Goal: Task Accomplishment & Management: Use online tool/utility

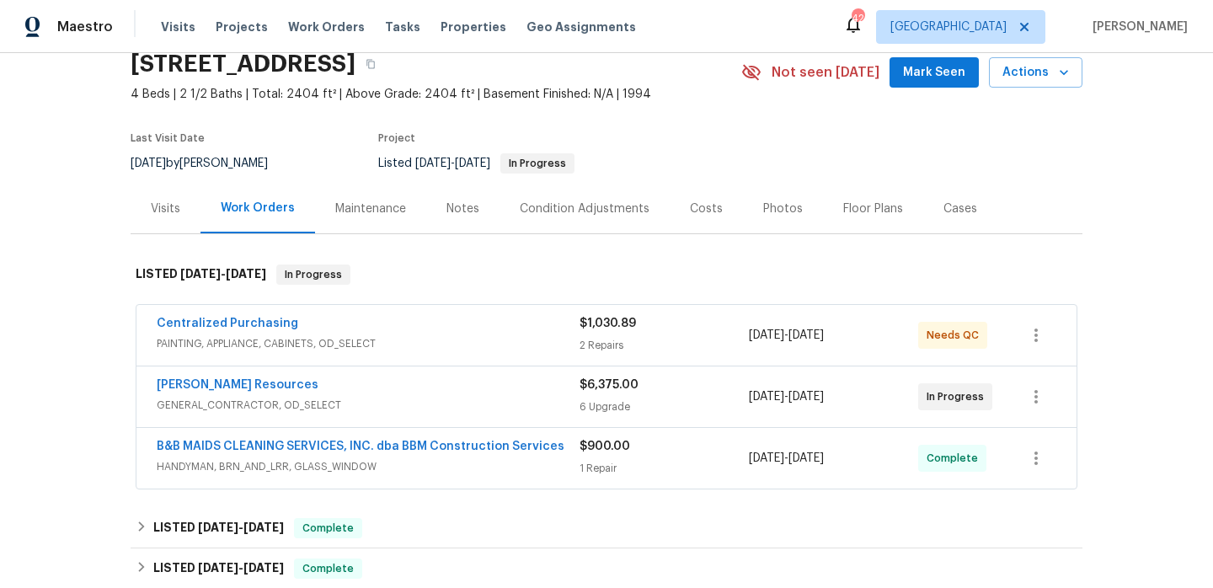
click at [485, 337] on span "PAINTING, APPLIANCE, CABINETS, OD_SELECT" at bounding box center [368, 343] width 423 height 17
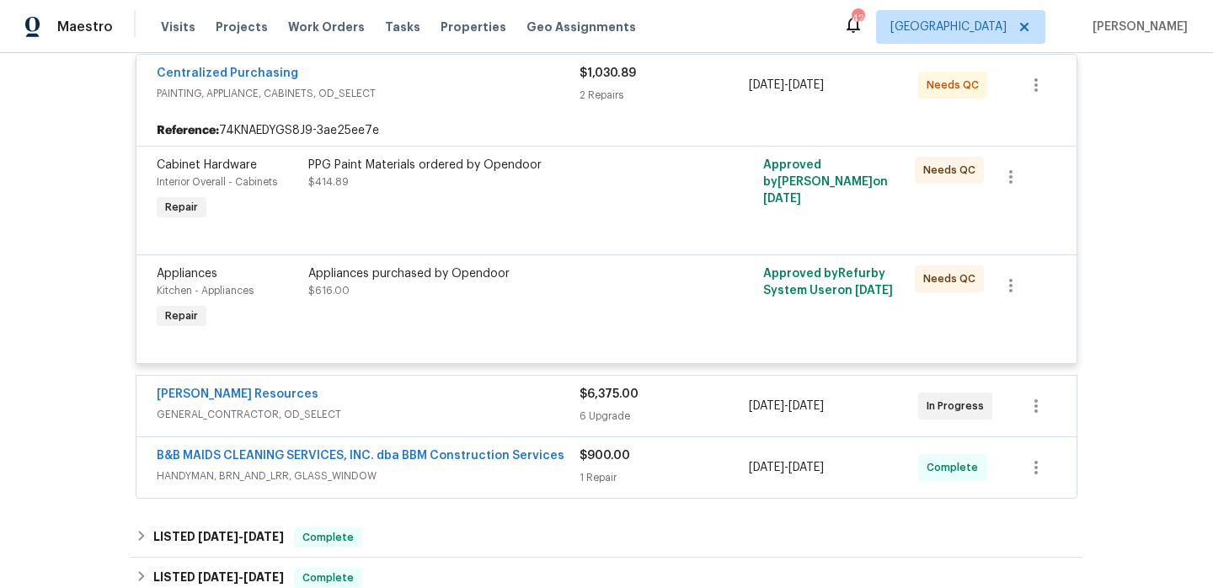
scroll to position [504, 0]
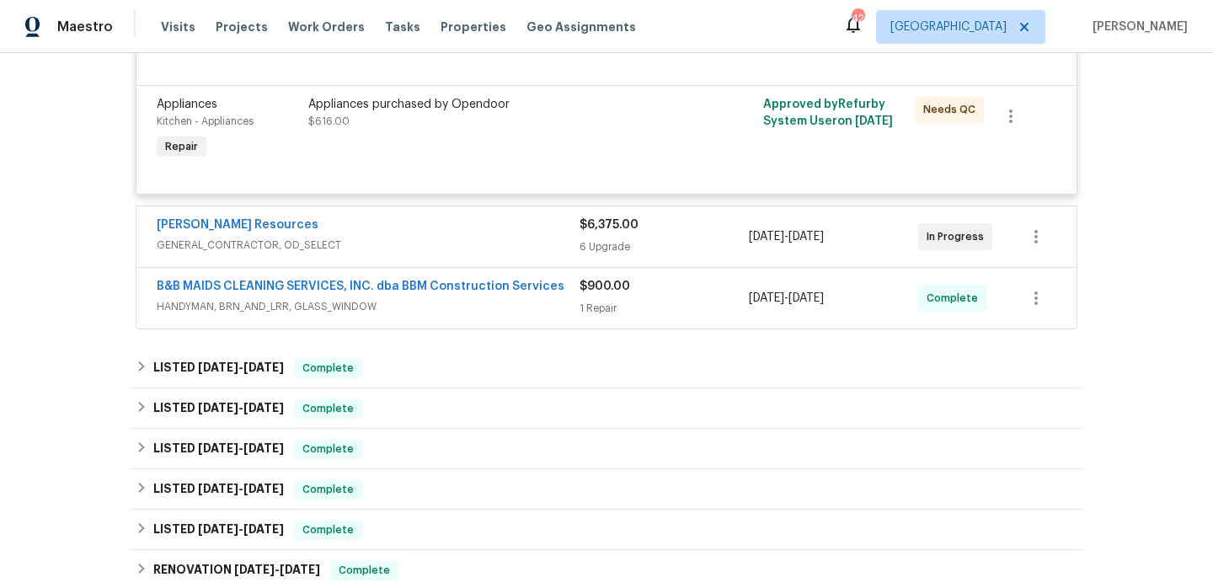
click at [488, 237] on span "GENERAL_CONTRACTOR, OD_SELECT" at bounding box center [368, 245] width 423 height 17
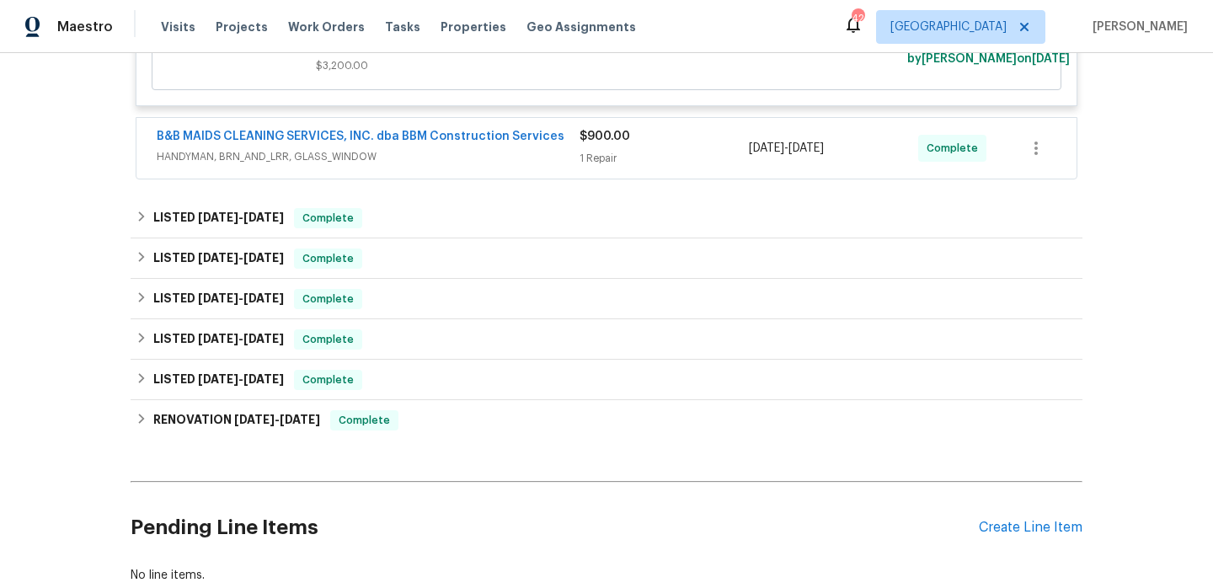
scroll to position [1816, 0]
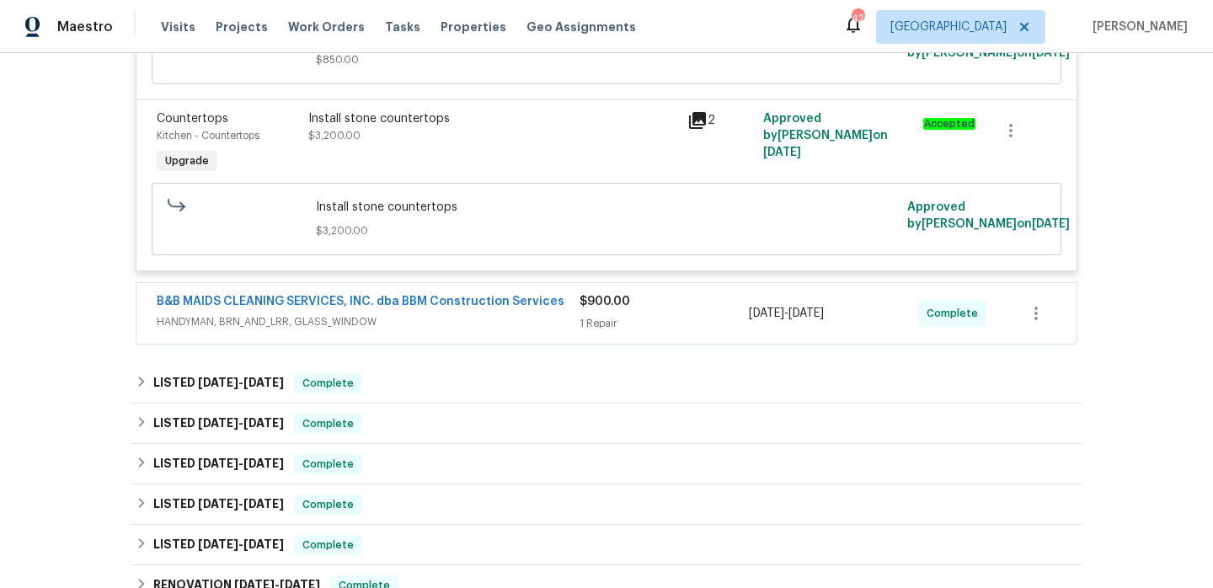
click at [502, 330] on span "HANDYMAN, BRN_AND_LRR, GLASS_WINDOW" at bounding box center [368, 321] width 423 height 17
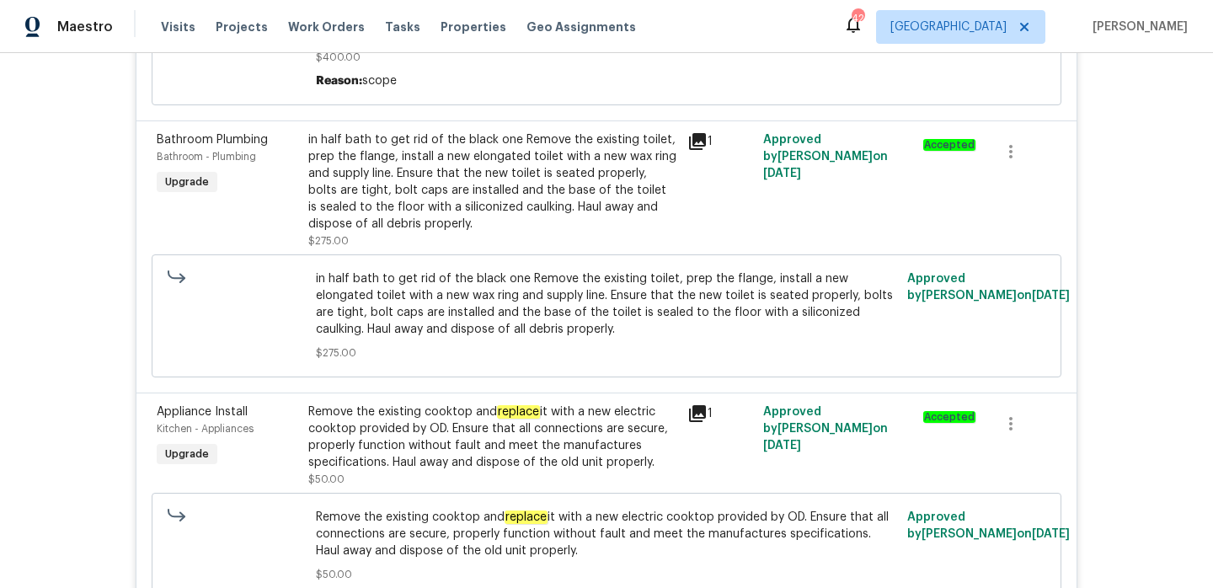
scroll to position [0, 0]
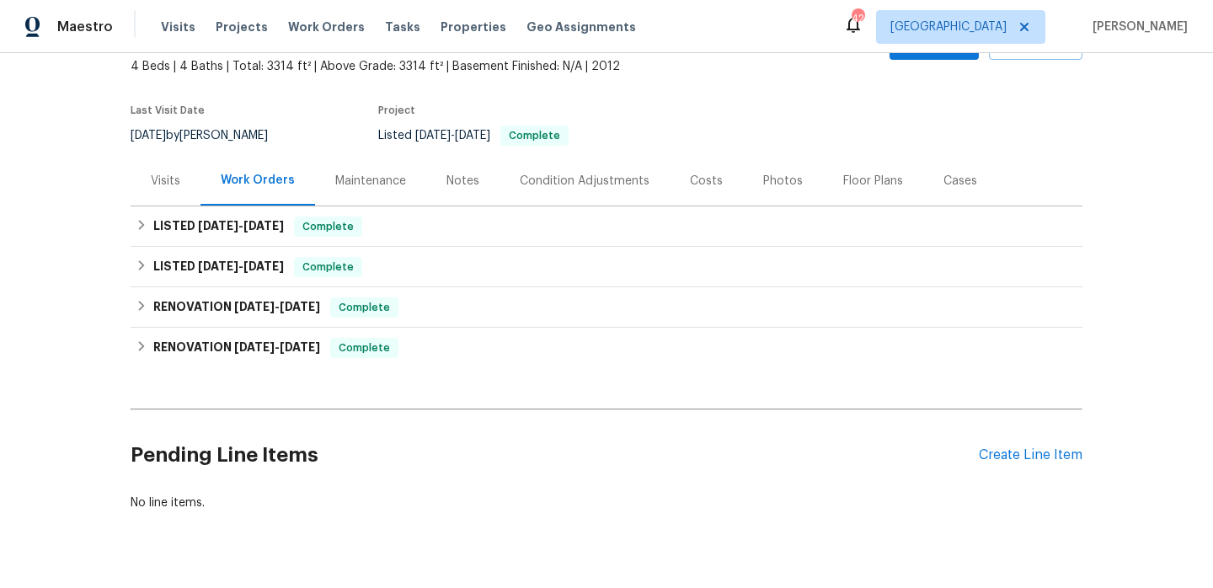
scroll to position [137, 0]
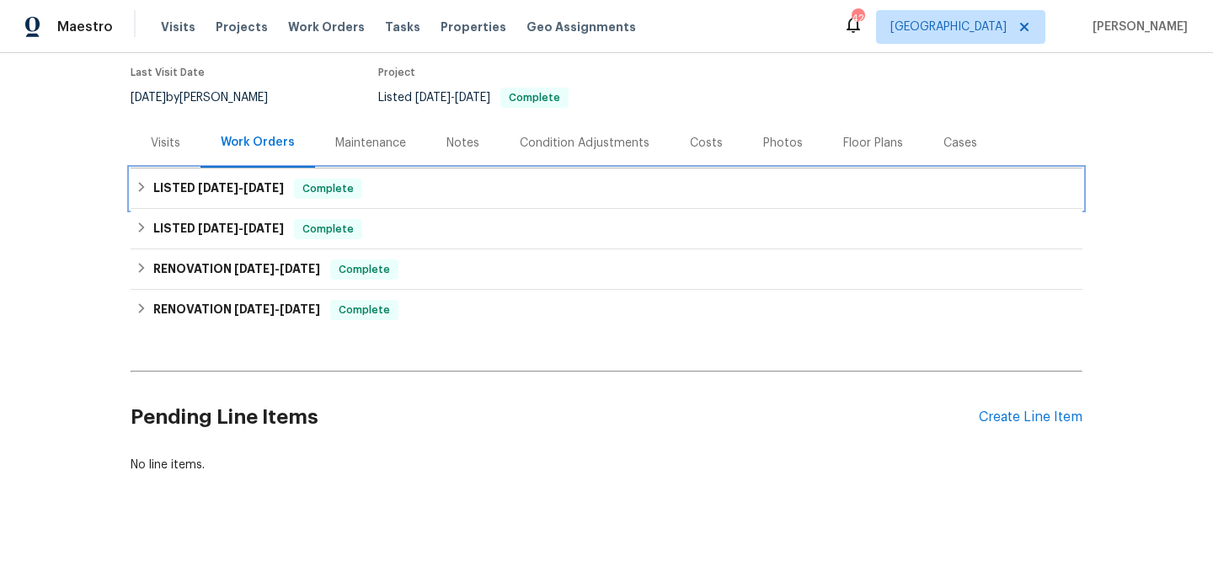
click at [461, 195] on div "LISTED 5/20/25 - 5/20/25 Complete" at bounding box center [606, 189] width 941 height 20
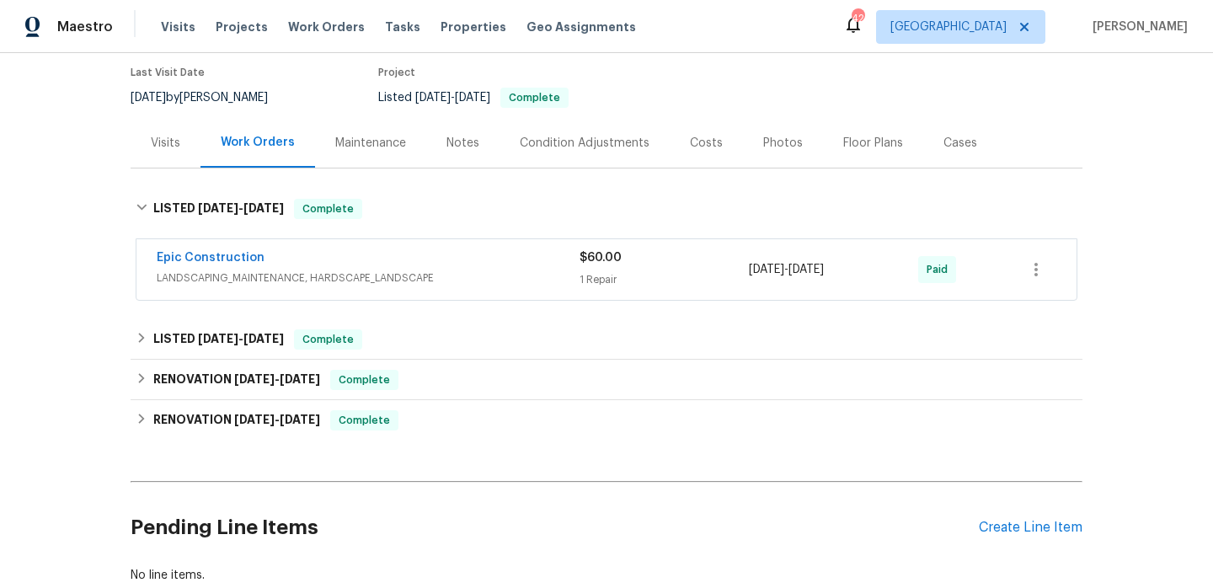
click at [453, 279] on span "LANDSCAPING_MAINTENANCE, HARDSCAPE_LANDSCAPE" at bounding box center [368, 277] width 423 height 17
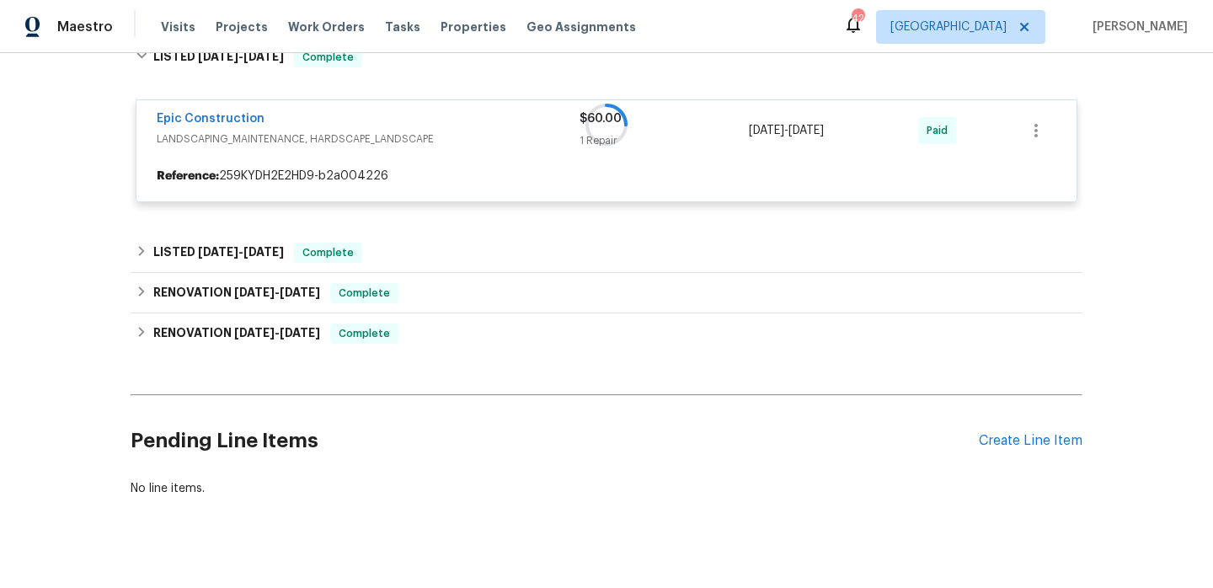
scroll to position [312, 0]
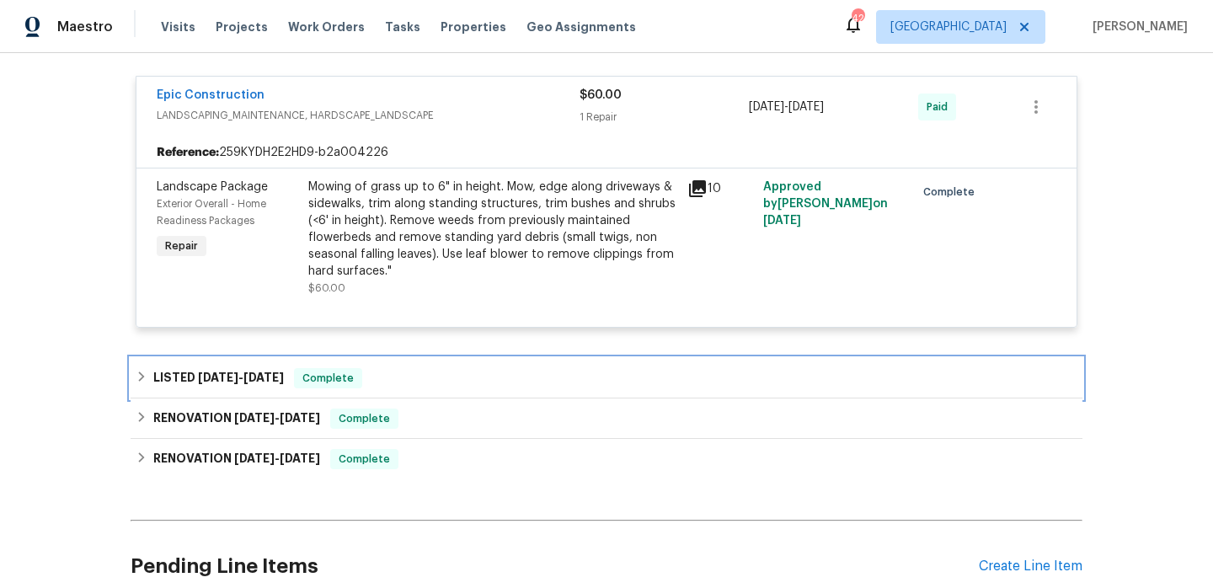
click at [441, 369] on div "LISTED 5/14/25 - 5/15/25 Complete" at bounding box center [606, 378] width 941 height 20
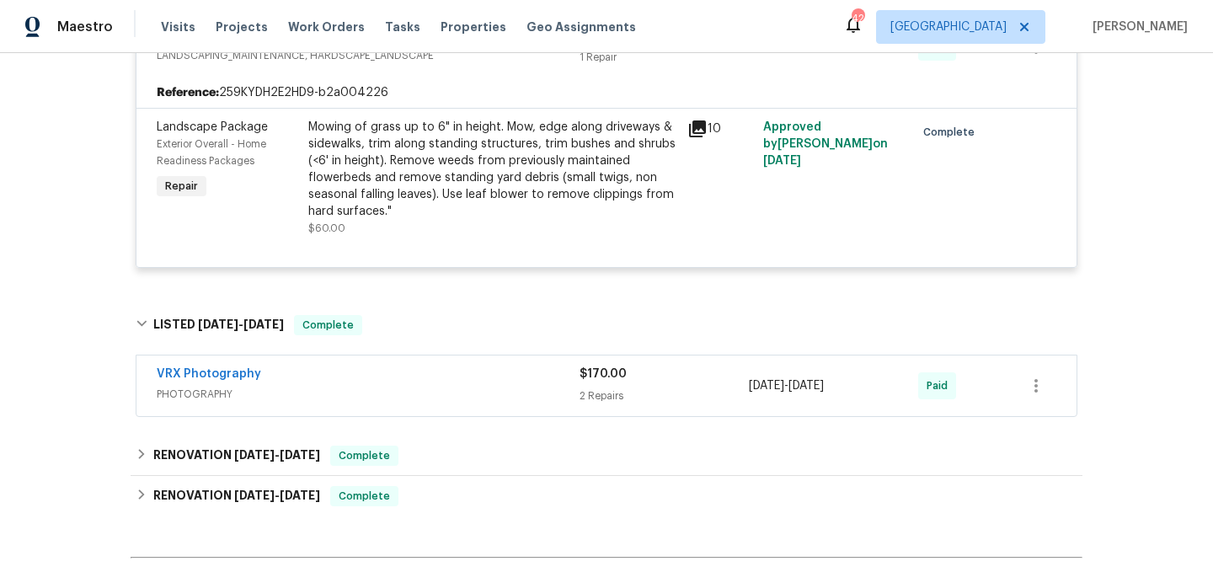
click at [450, 405] on div "VRX Photography PHOTOGRAPHY" at bounding box center [368, 385] width 423 height 40
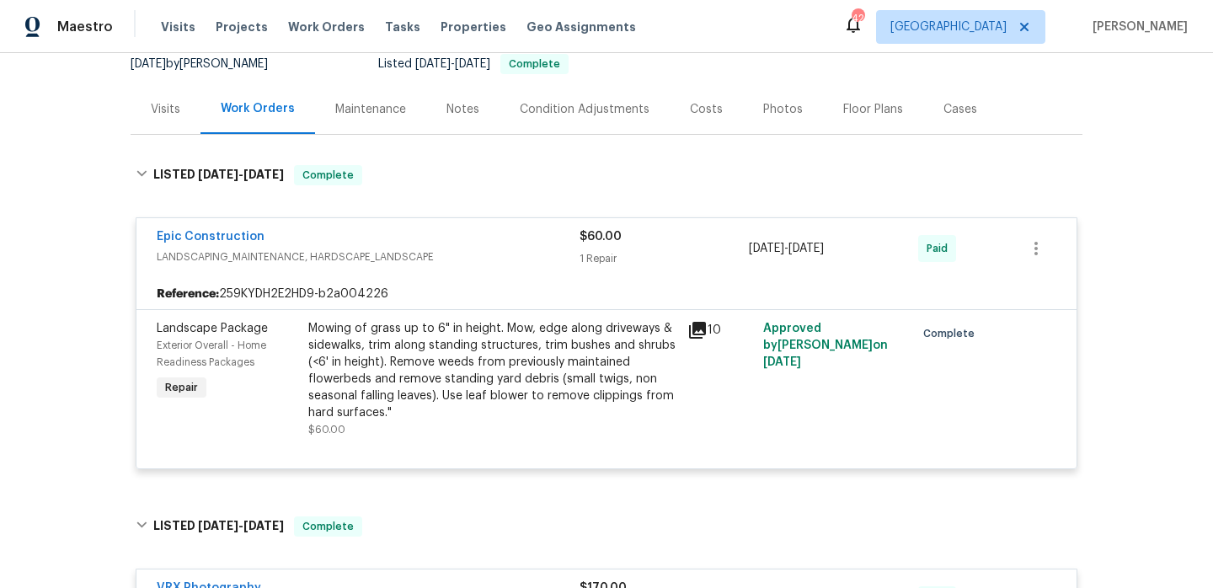
scroll to position [0, 0]
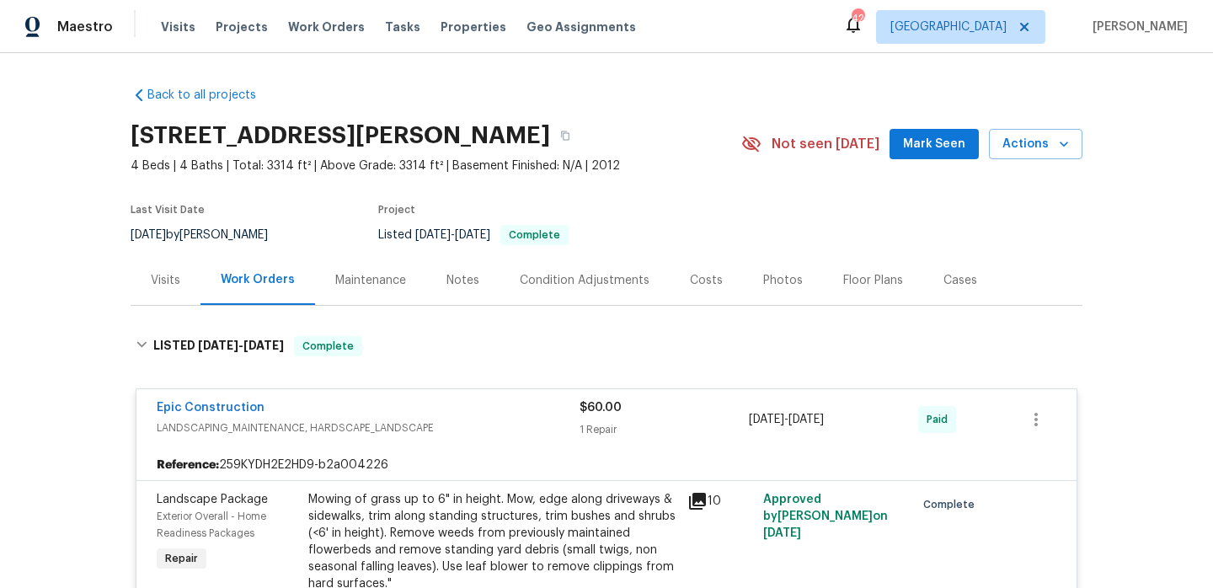
click at [446, 279] on div "Notes" at bounding box center [462, 280] width 33 height 17
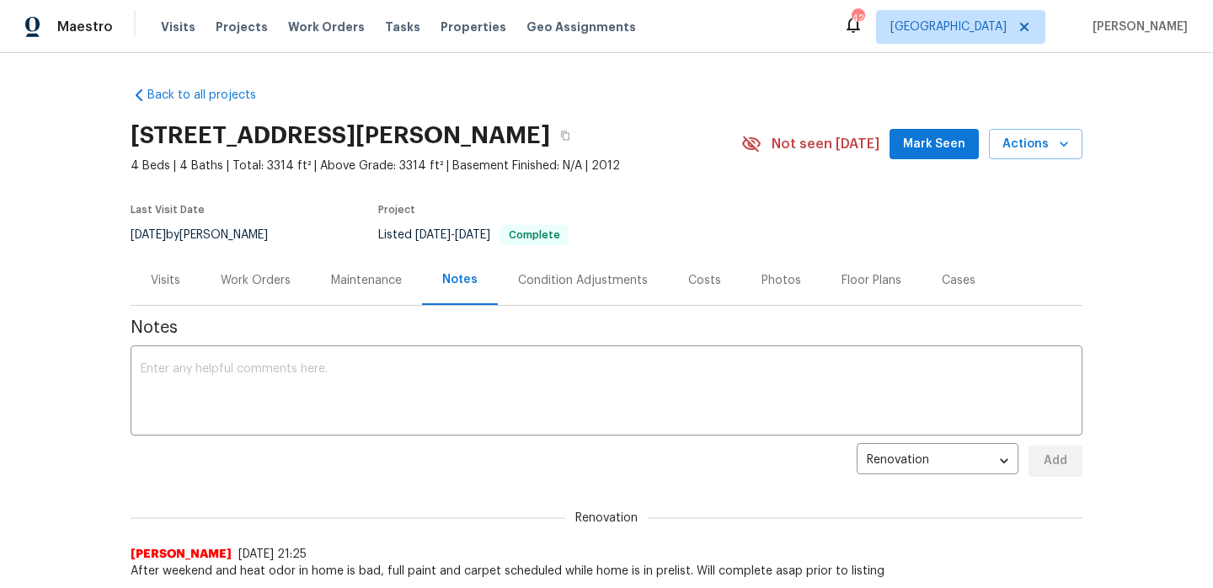
click at [178, 287] on div "Visits" at bounding box center [165, 280] width 29 height 17
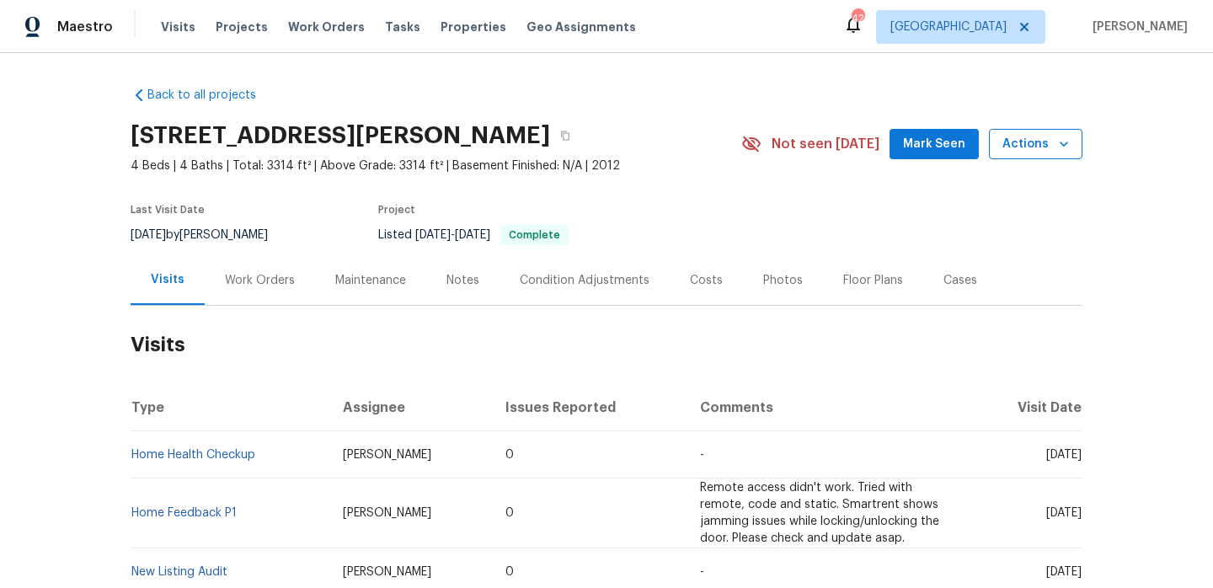
click at [1022, 137] on span "Actions" at bounding box center [1035, 144] width 67 height 21
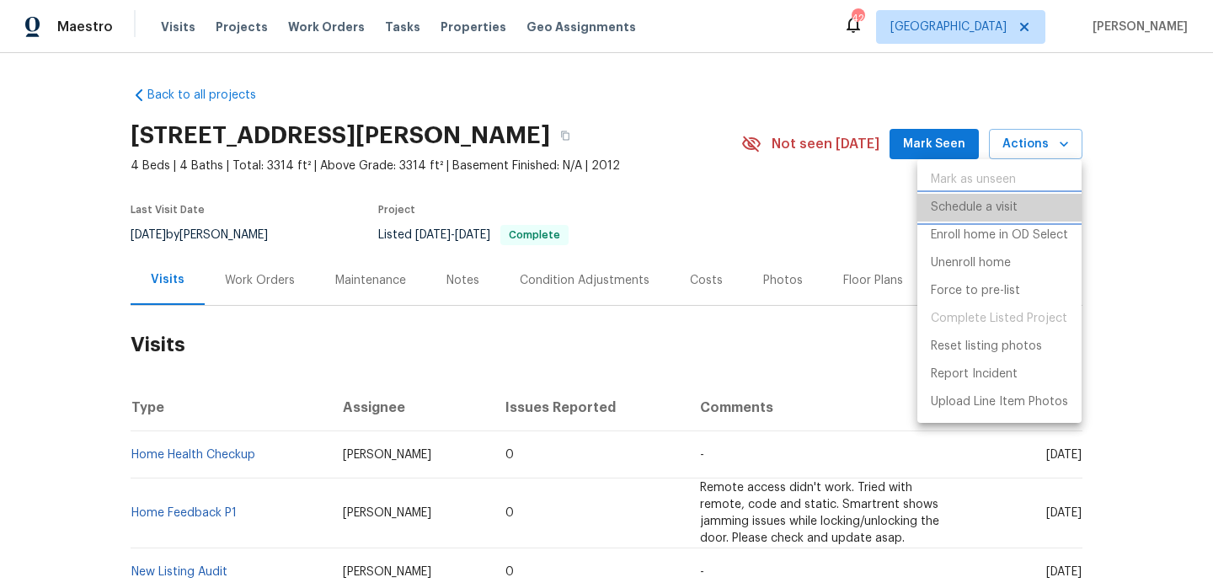
click at [990, 205] on p "Schedule a visit" at bounding box center [973, 208] width 87 height 18
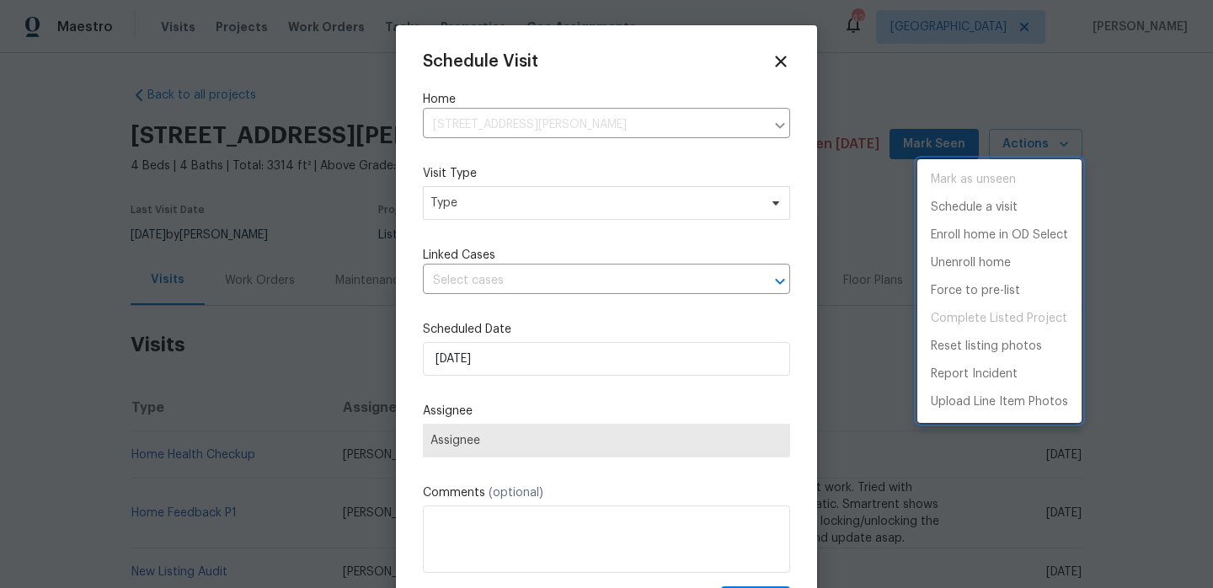
click at [572, 200] on div at bounding box center [606, 294] width 1213 height 588
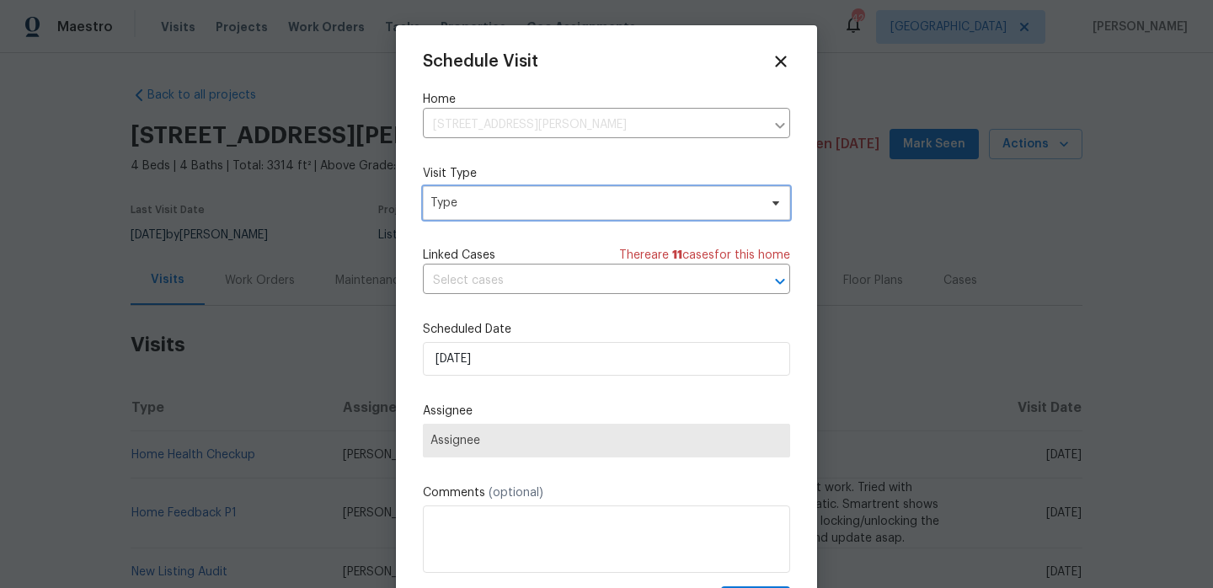
click at [529, 203] on span "Type" at bounding box center [594, 203] width 328 height 17
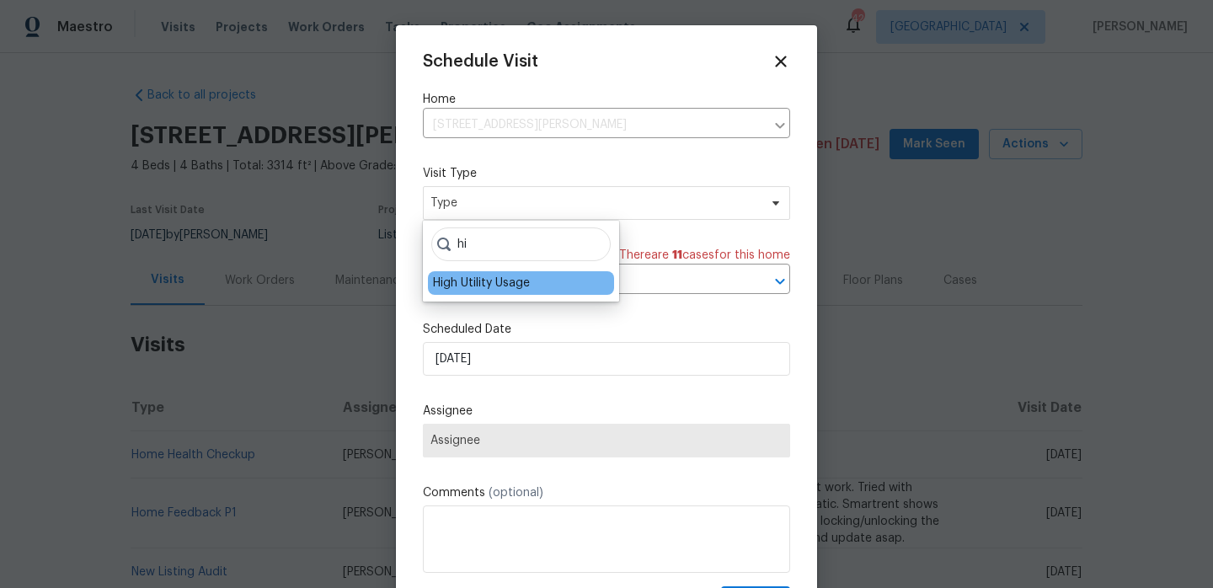
type input "hi"
click at [493, 280] on div "High Utility Usage" at bounding box center [481, 283] width 97 height 17
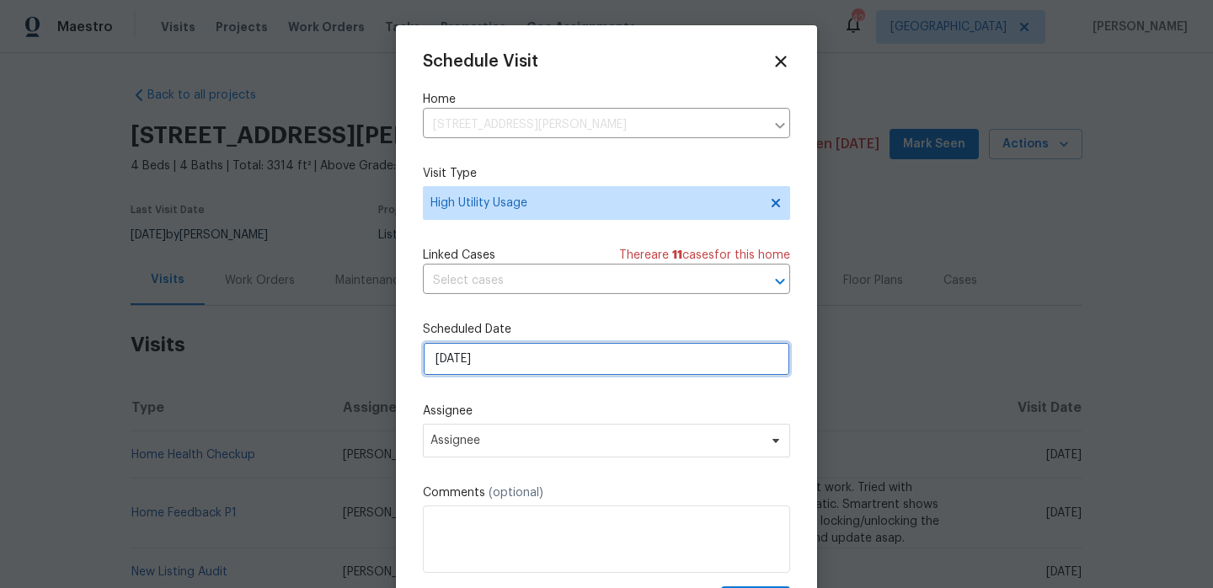
click at [495, 360] on input "14/08/2025" at bounding box center [606, 359] width 367 height 34
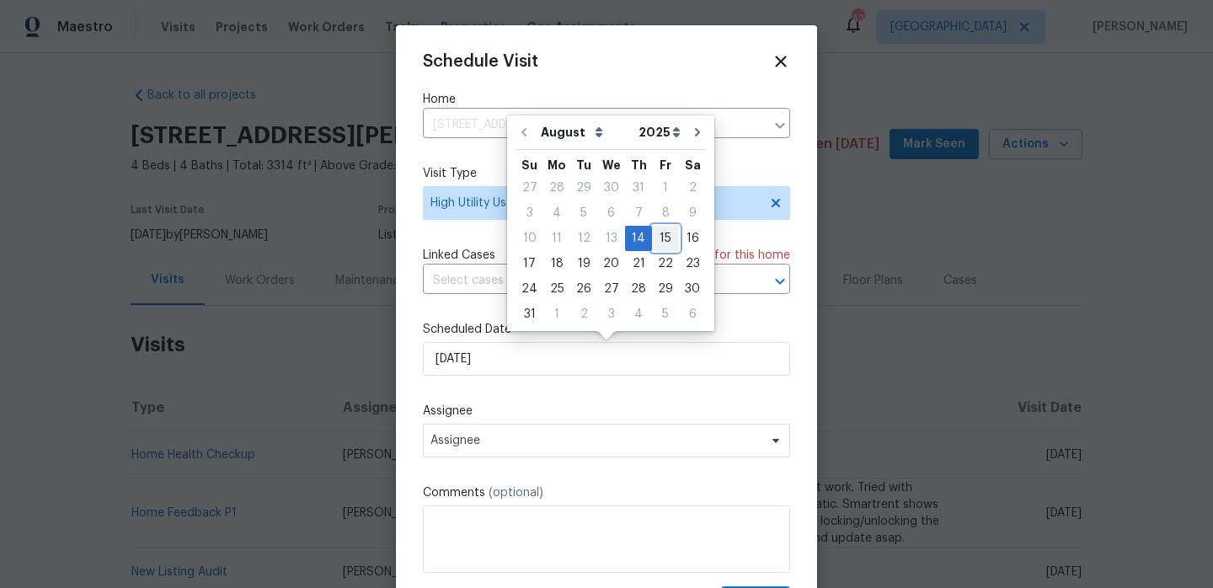
click at [652, 235] on div "15" at bounding box center [665, 239] width 27 height 24
type input "15/08/2025"
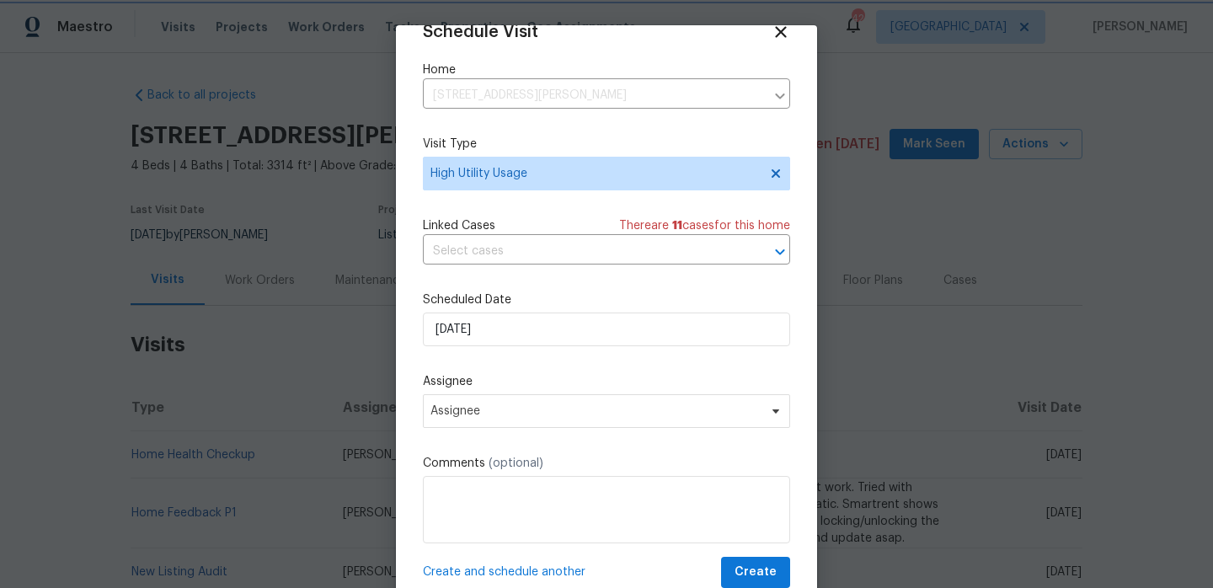
scroll to position [30, 0]
click at [482, 423] on span "Assignee" at bounding box center [606, 411] width 367 height 34
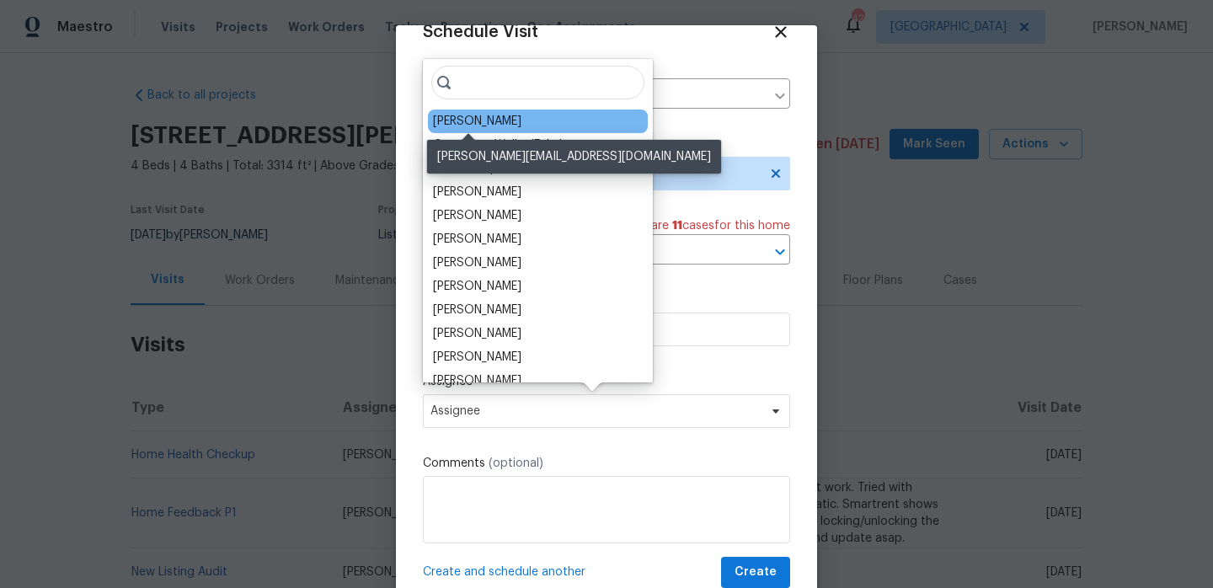
click at [484, 122] on div "Alicia Anices" at bounding box center [477, 121] width 88 height 17
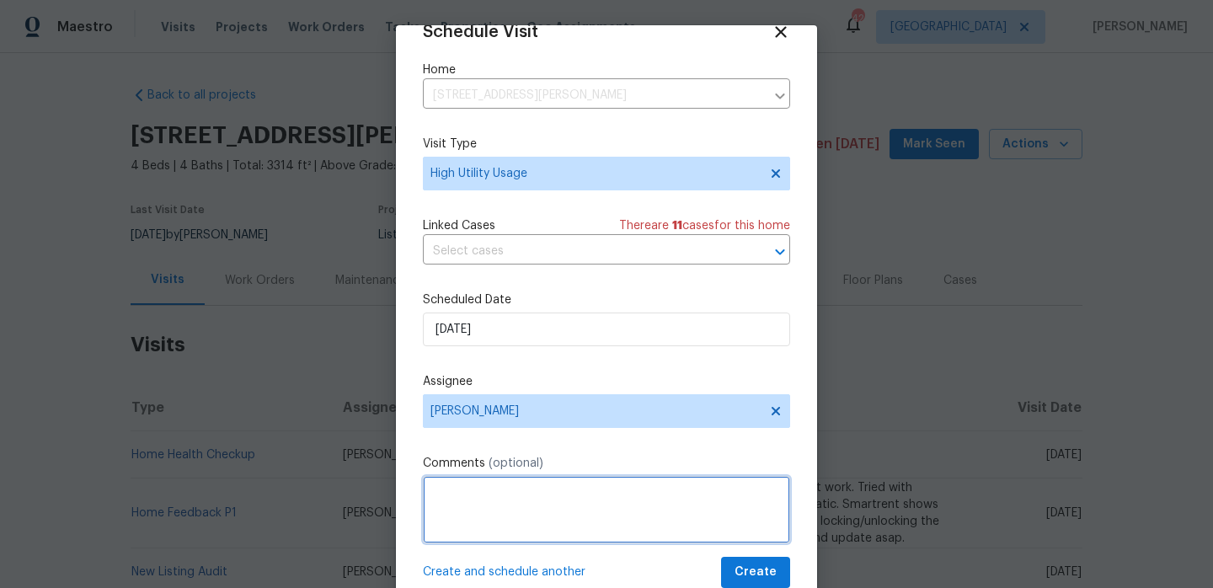
click at [533, 519] on textarea at bounding box center [606, 509] width 367 height 67
paste textarea "Hi team, we received a high usage Electric bill from a utility company for this…"
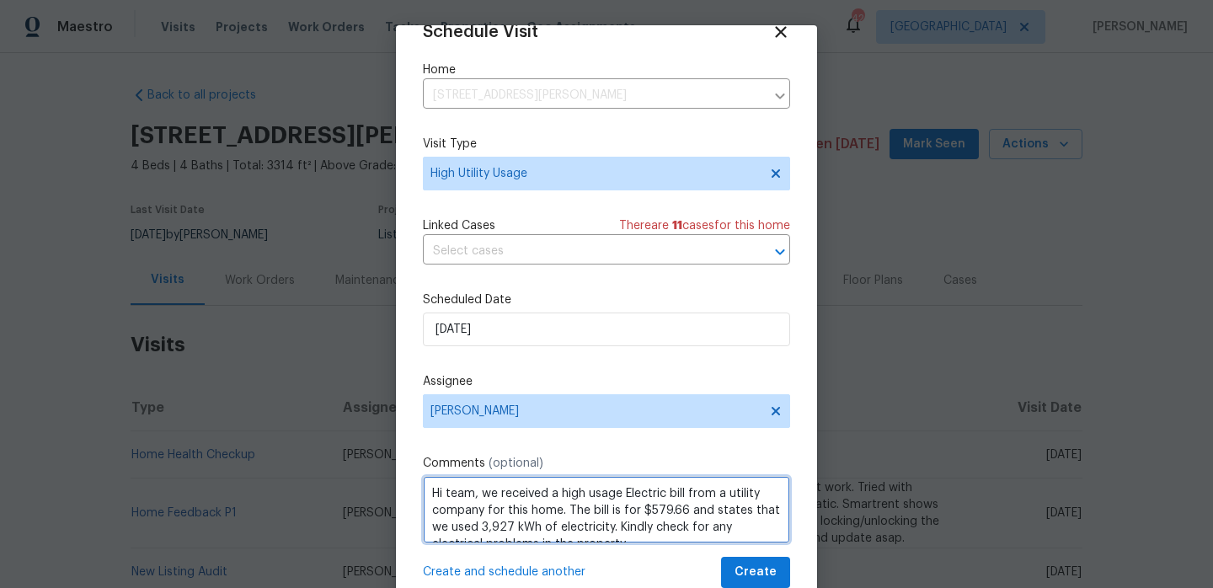
scroll to position [8, 0]
type textarea "Hi team, we received a high usage Electric bill from a utility company for this…"
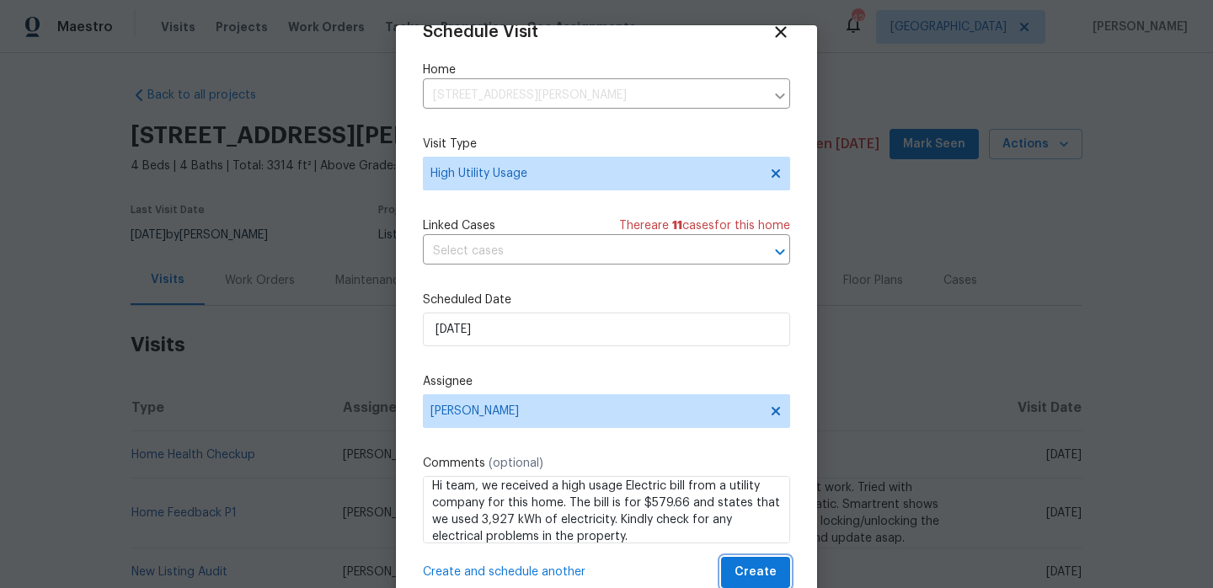
click at [741, 565] on span "Create" at bounding box center [755, 572] width 42 height 21
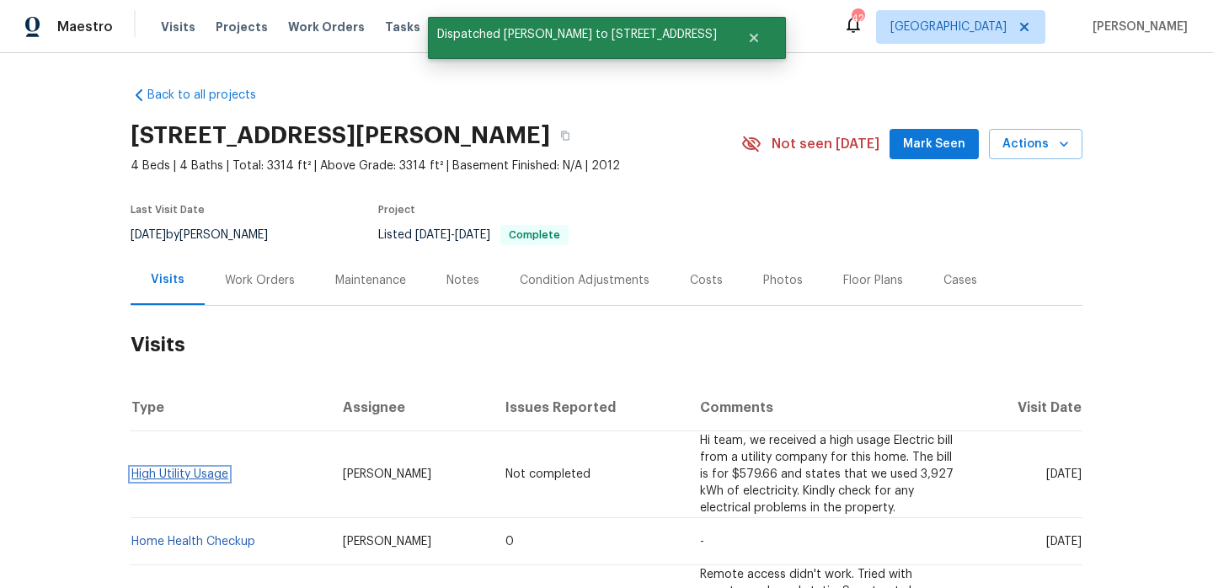
click at [171, 469] on link "High Utility Usage" at bounding box center [179, 474] width 97 height 12
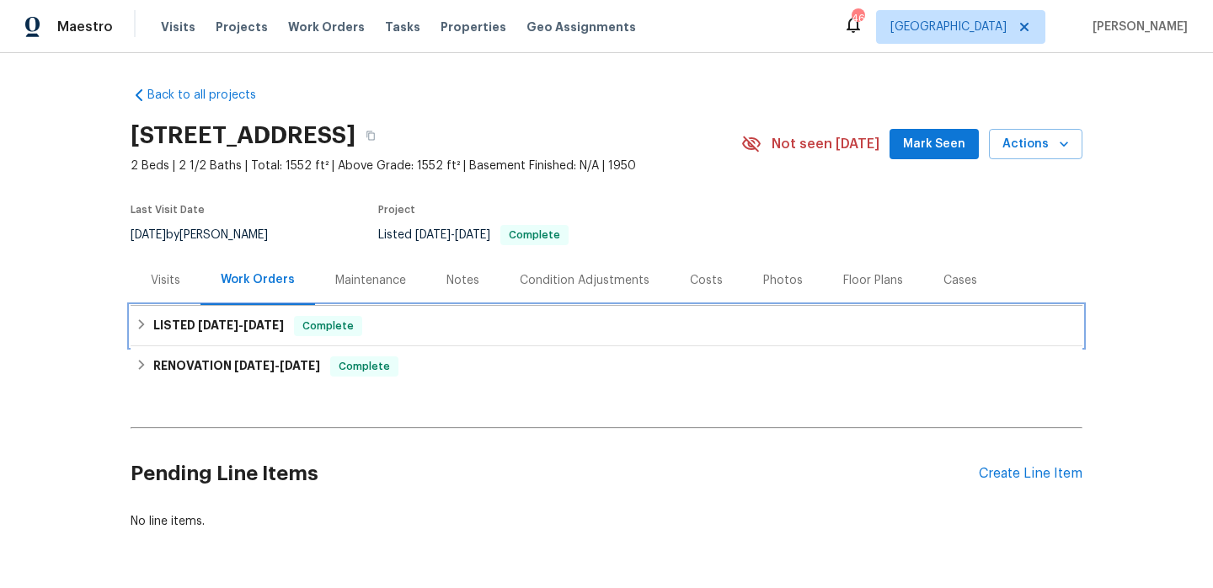
click at [443, 321] on div "LISTED [DATE] - [DATE] Complete" at bounding box center [606, 326] width 941 height 20
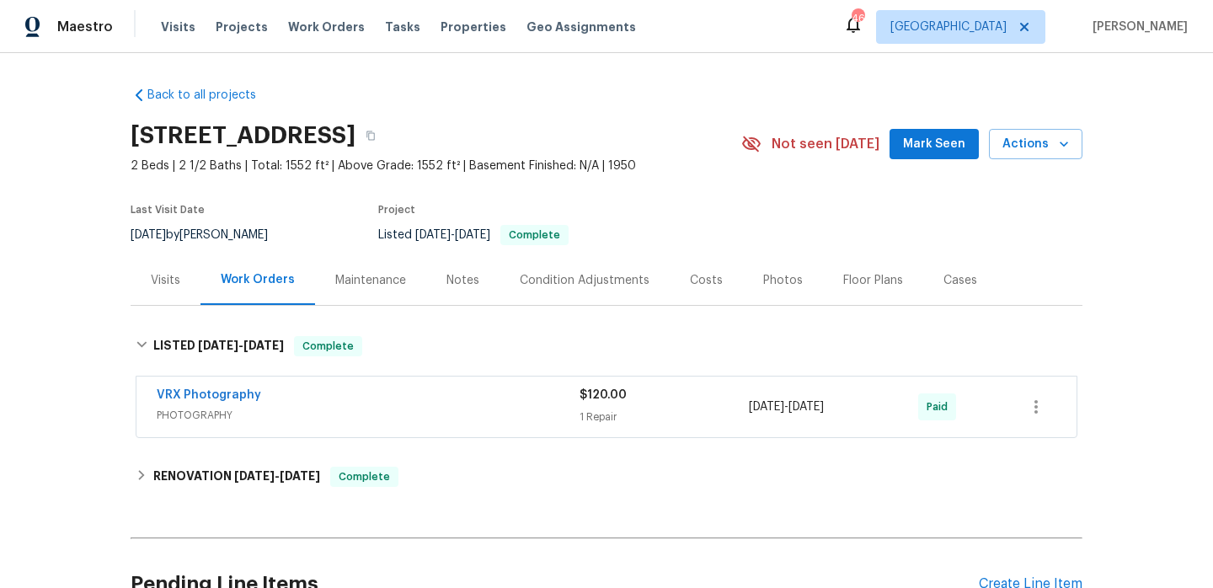
click at [464, 279] on div "Notes" at bounding box center [462, 280] width 33 height 17
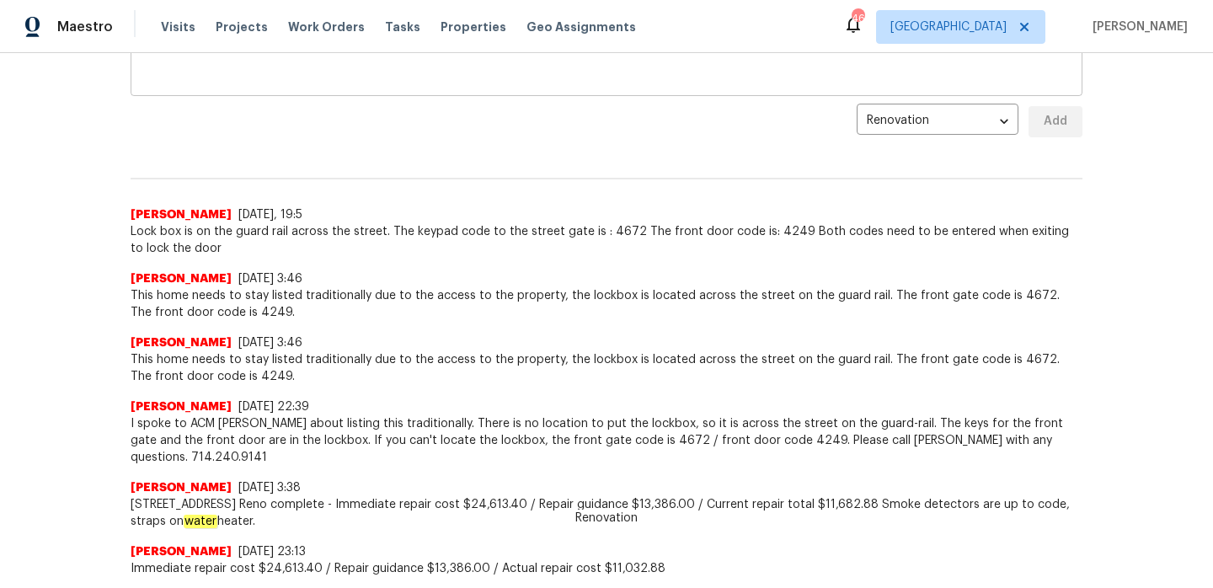
scroll to position [168, 0]
